Goal: Task Accomplishment & Management: Use online tool/utility

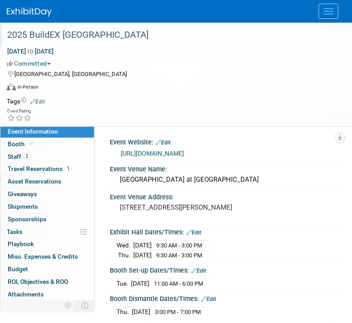
click at [94, 33] on div "2025 BuildEX [GEOGRAPHIC_DATA]" at bounding box center [169, 35] width 330 height 16
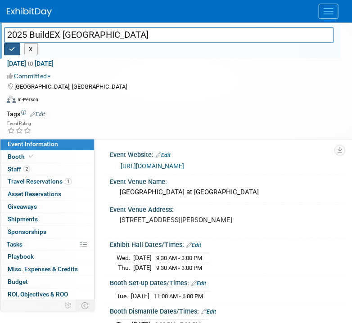
click at [10, 48] on icon "button" at bounding box center [12, 49] width 6 height 6
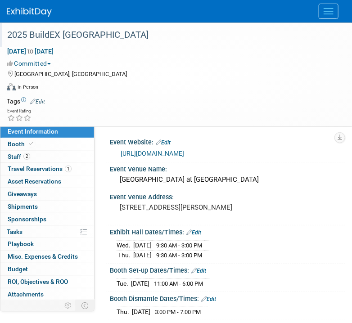
drag, startPoint x: 254, startPoint y: 149, endPoint x: 120, endPoint y: 153, distance: 133.7
click at [120, 153] on div "[URL][DOMAIN_NAME]" at bounding box center [228, 152] width 222 height 13
copy link "[URL][DOMAIN_NAME]"
drag, startPoint x: 213, startPoint y: 181, endPoint x: 109, endPoint y: 177, distance: 104.0
click at [109, 177] on div "Event Venue Name: [GEOGRAPHIC_DATA] at [GEOGRAPHIC_DATA]" at bounding box center [225, 176] width 239 height 28
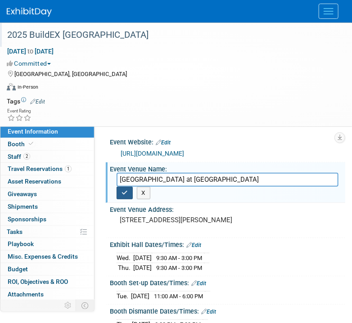
click at [122, 188] on button "button" at bounding box center [125, 193] width 16 height 13
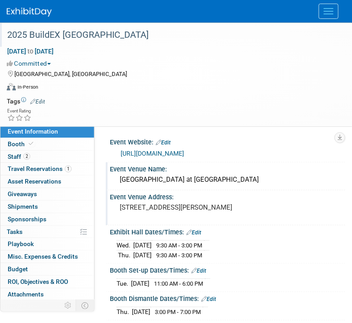
drag, startPoint x: 290, startPoint y: 203, endPoint x: 116, endPoint y: 212, distance: 174.3
click at [116, 212] on div "[STREET_ADDRESS][PERSON_NAME]" at bounding box center [227, 212] width 235 height 22
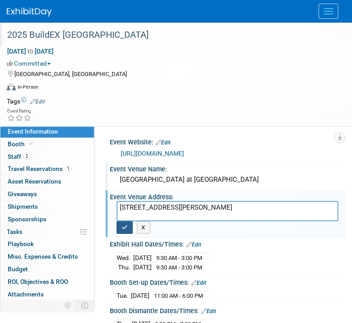
click at [125, 224] on icon "button" at bounding box center [124, 227] width 6 height 6
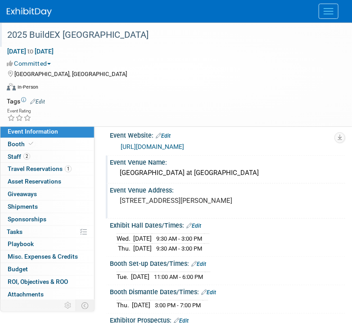
scroll to position [9, 0]
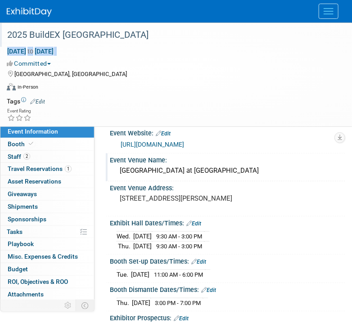
drag, startPoint x: 96, startPoint y: 50, endPoint x: 6, endPoint y: 53, distance: 89.6
click at [7, 53] on div "[DATE] to [DATE] (2 days)" at bounding box center [170, 51] width 327 height 9
copy div "[DATE] to [DATE] (2 days)"
